Goal: Task Accomplishment & Management: Complete application form

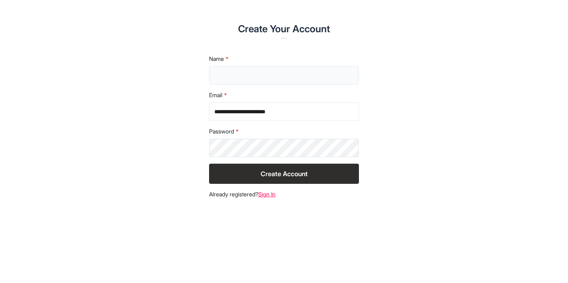
click at [239, 76] on input "text" at bounding box center [284, 75] width 150 height 19
type input "**********"
click at [209, 164] on button "Create Account" at bounding box center [284, 174] width 150 height 20
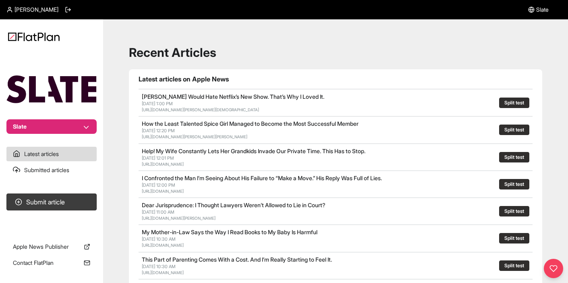
click at [165, 54] on h1 "Recent Articles" at bounding box center [335, 52] width 413 height 14
click at [186, 54] on h1 "Recent Articles" at bounding box center [335, 52] width 413 height 14
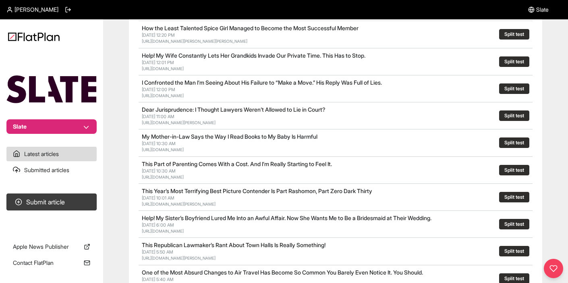
scroll to position [96, 0]
